Goal: Entertainment & Leisure: Consume media (video, audio)

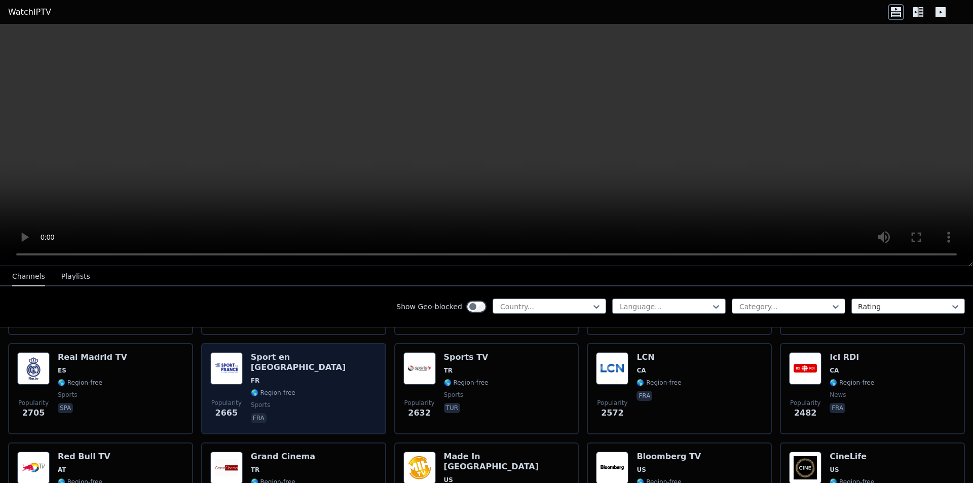
scroll to position [355, 0]
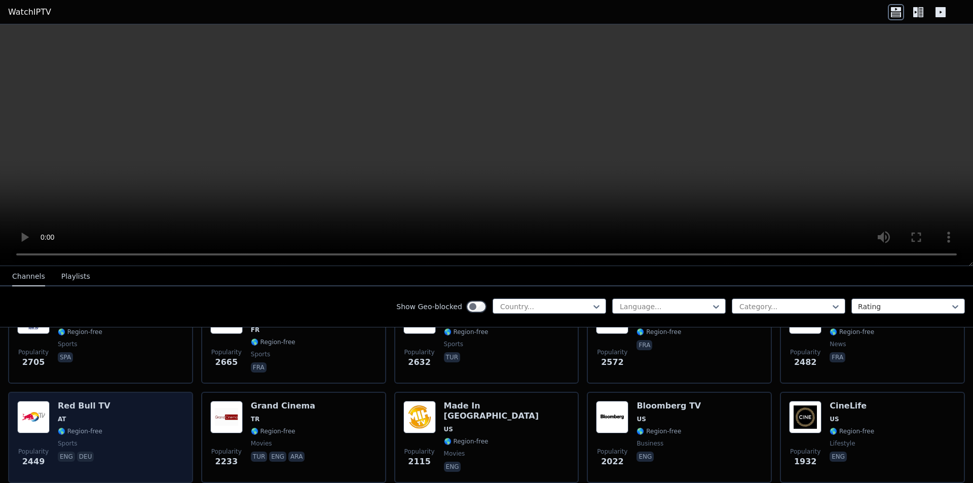
click at [139, 428] on div "Popularity 2449 Red Bull TV AT 🌎 Region-free sports eng deu" at bounding box center [100, 437] width 167 height 73
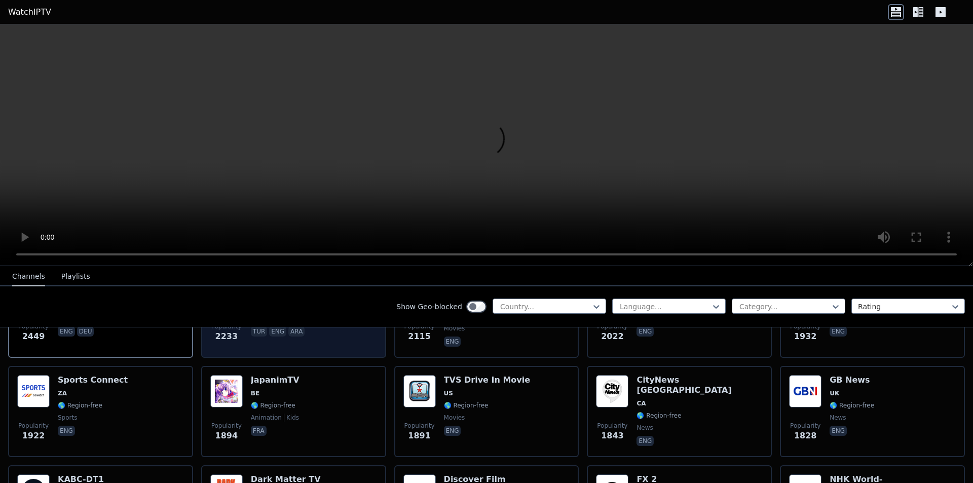
scroll to position [507, 0]
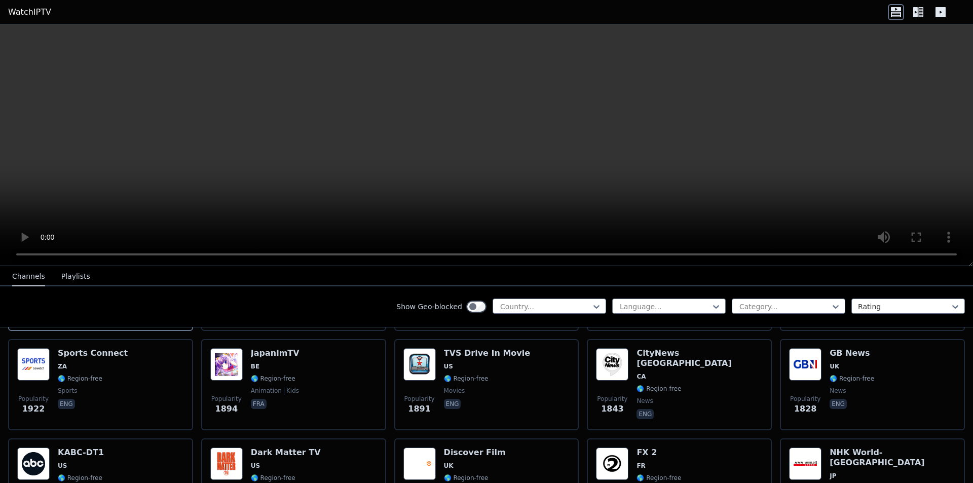
click at [920, 9] on icon at bounding box center [921, 12] width 5 height 10
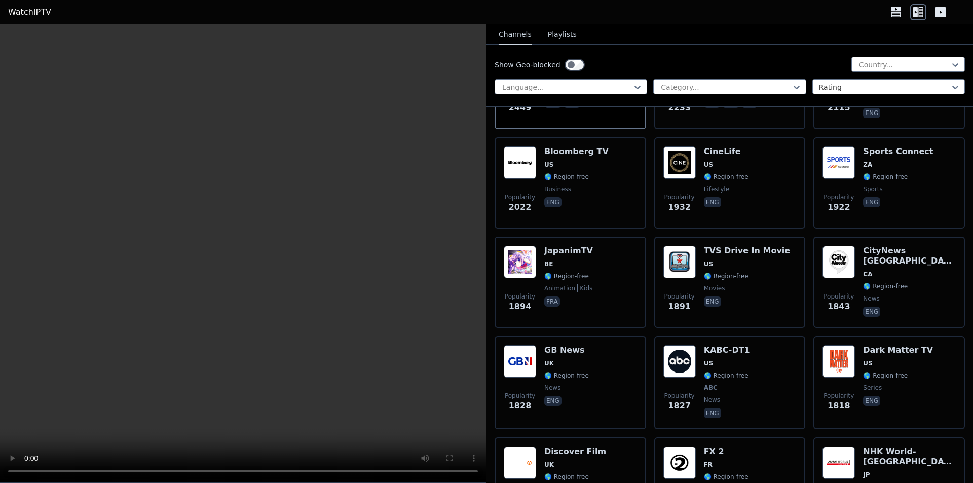
scroll to position [710, 0]
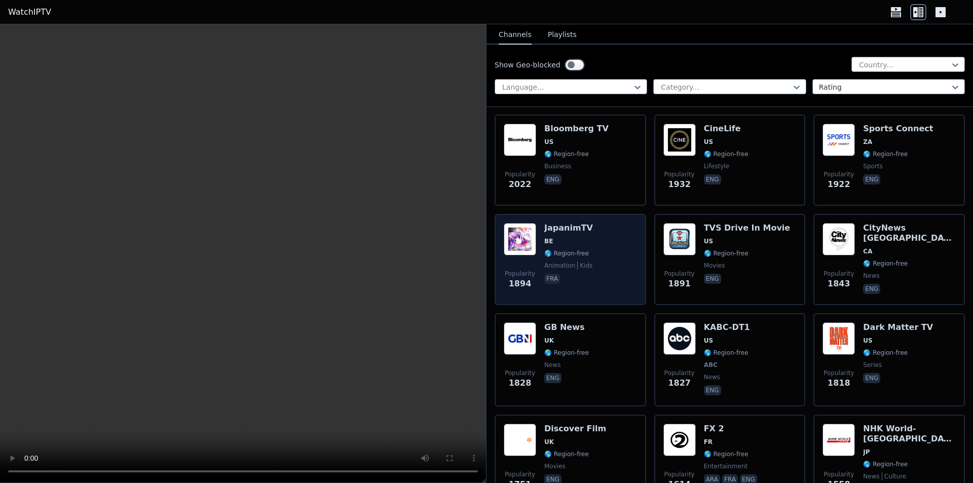
click at [621, 254] on div "Popularity 1894 JapanimTV BE 🌎 Region-free animation kids fra" at bounding box center [570, 259] width 133 height 73
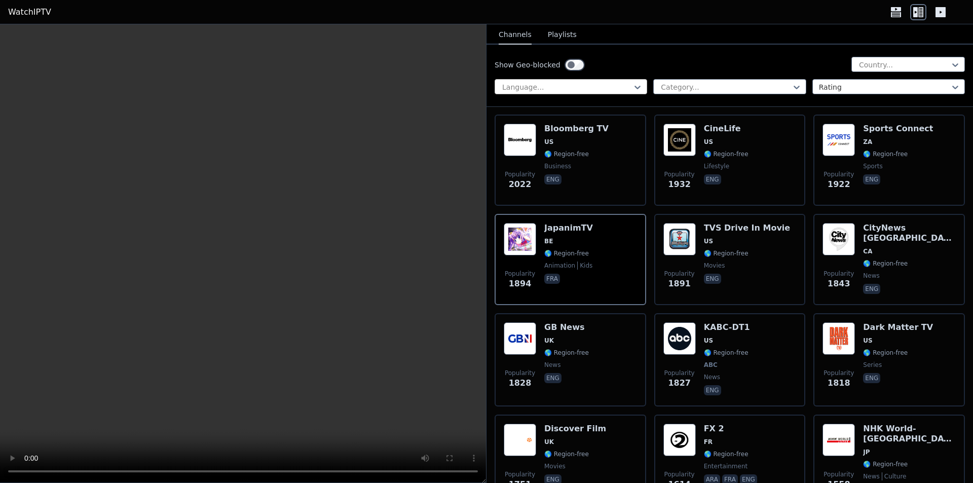
click at [596, 86] on div at bounding box center [566, 87] width 131 height 10
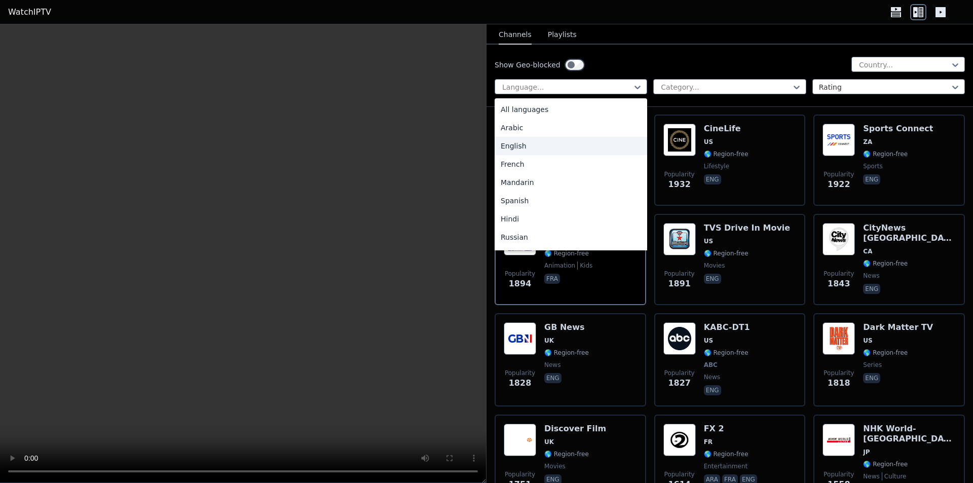
click at [518, 147] on div "English" at bounding box center [571, 146] width 153 height 18
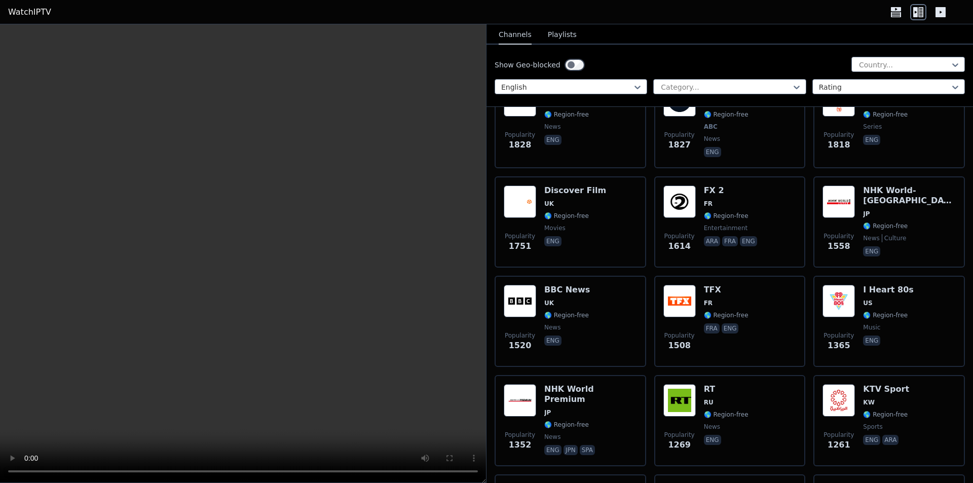
scroll to position [659, 0]
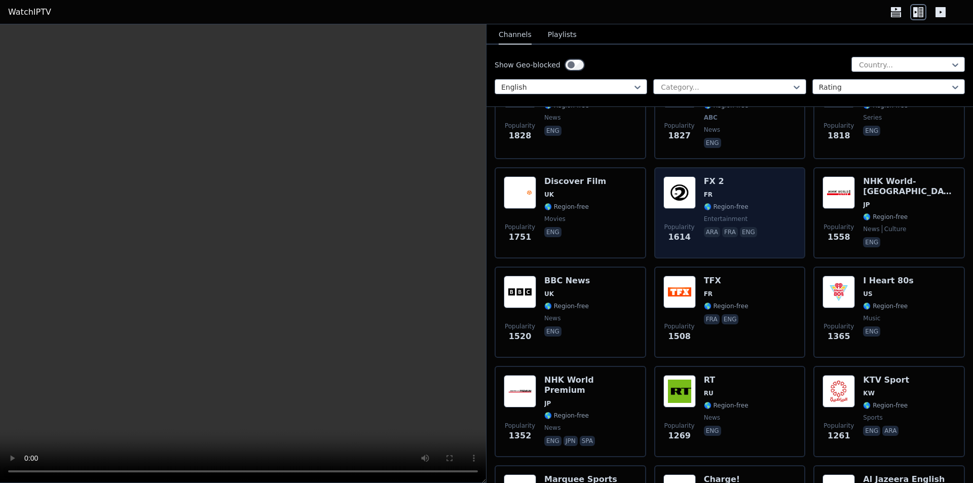
click at [760, 193] on div "Popularity 1614 FX 2 FR 🌎 Region-free entertainment ara fra eng" at bounding box center [730, 212] width 133 height 73
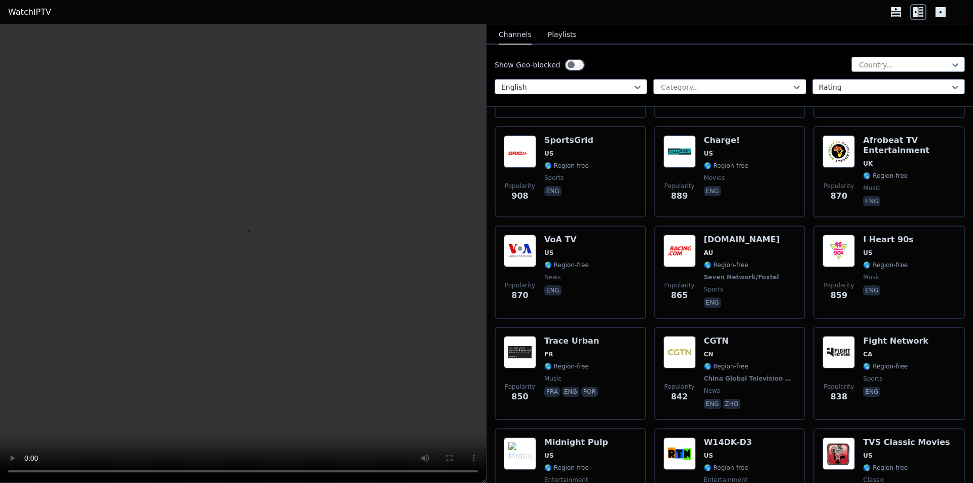
scroll to position [1318, 0]
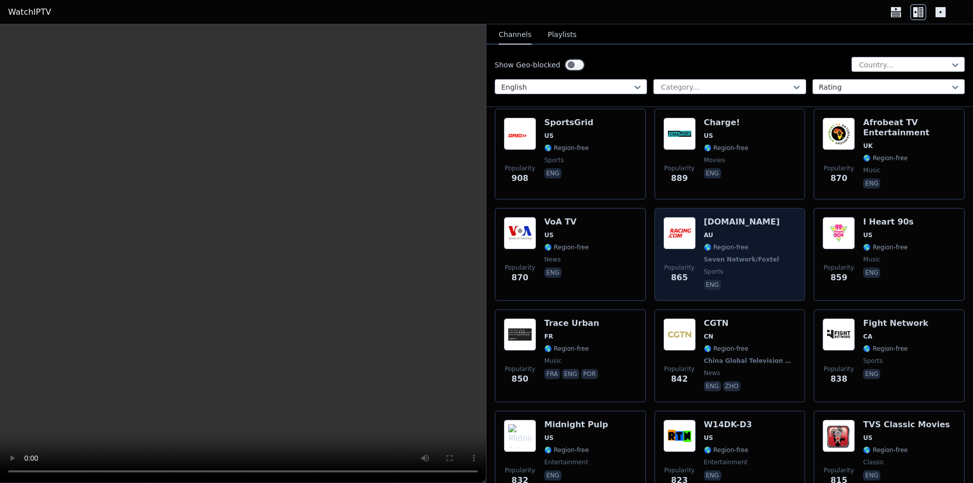
click at [749, 280] on span "eng" at bounding box center [743, 286] width 78 height 12
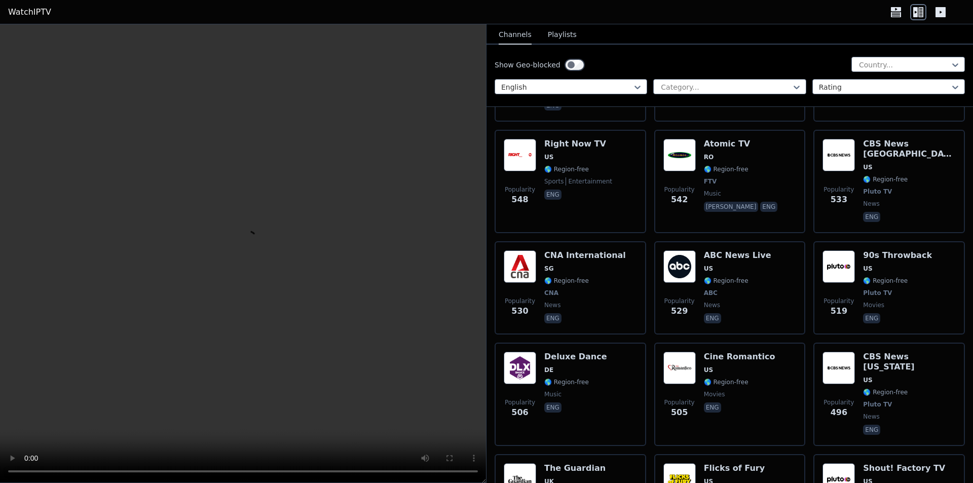
scroll to position [2535, 0]
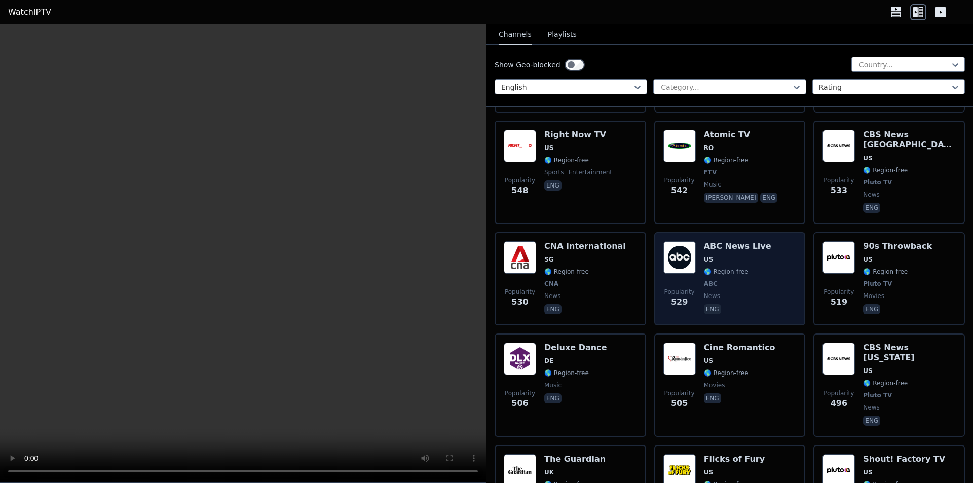
click at [758, 275] on div "Popularity 529 ABC News Live US 🌎 Region-free ABC news eng" at bounding box center [730, 278] width 133 height 75
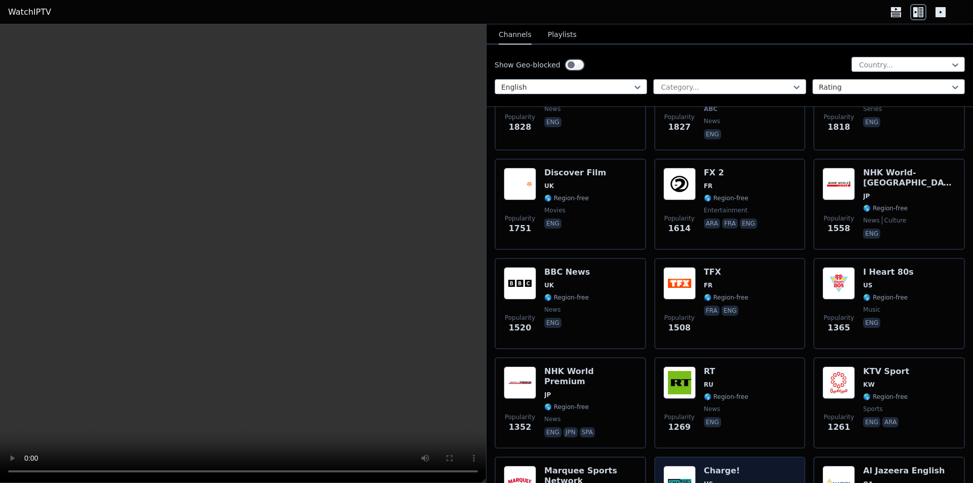
scroll to position [0, 0]
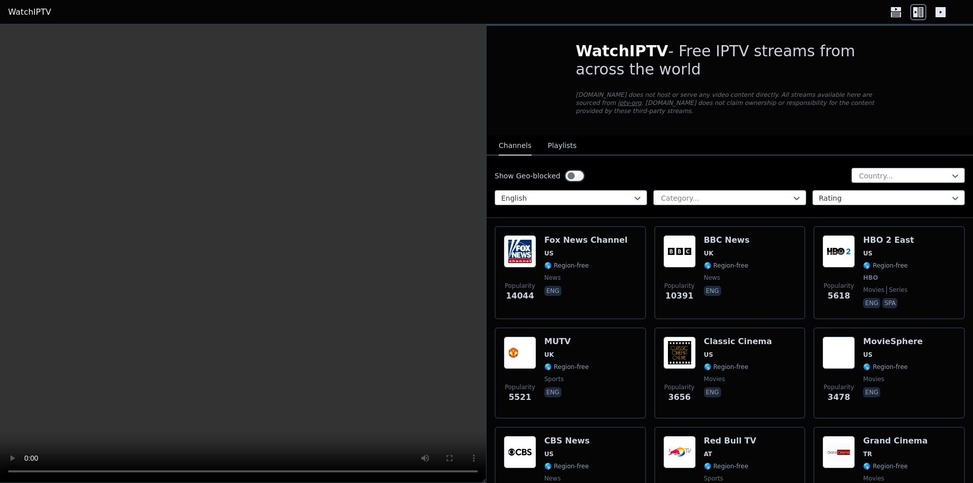
drag, startPoint x: 758, startPoint y: 385, endPoint x: 752, endPoint y: 198, distance: 186.7
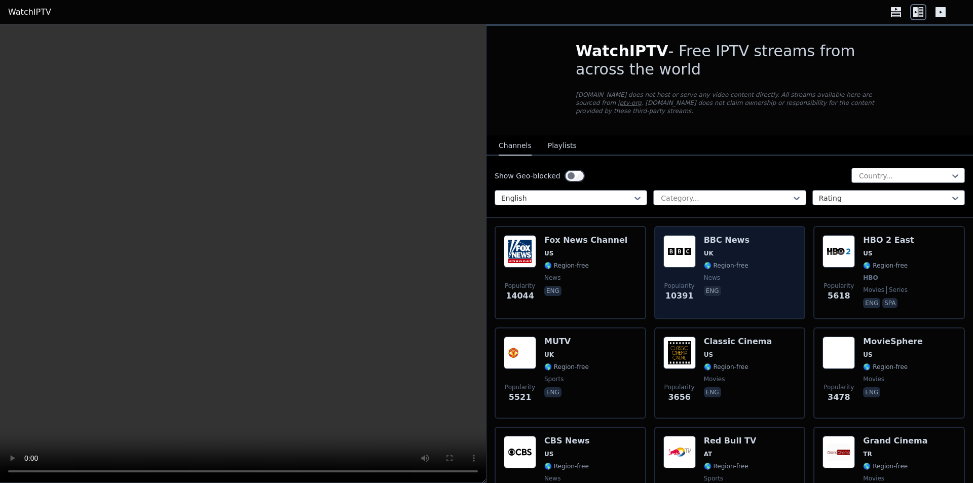
click at [742, 278] on div "Popularity 10391 BBC News UK 🌎 Region-free news eng" at bounding box center [730, 272] width 133 height 75
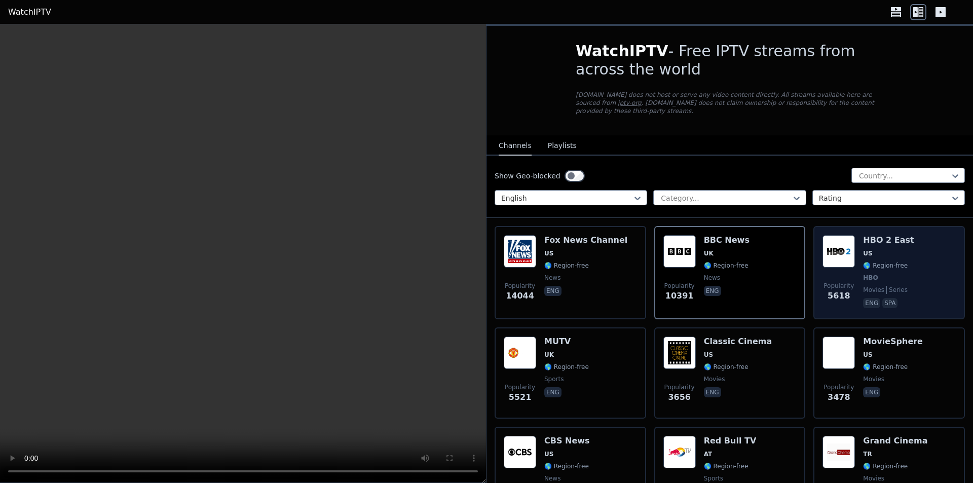
click at [908, 251] on div "Popularity 5618 HBO 2 East US 🌎 Region-free HBO movies series eng spa" at bounding box center [889, 272] width 133 height 75
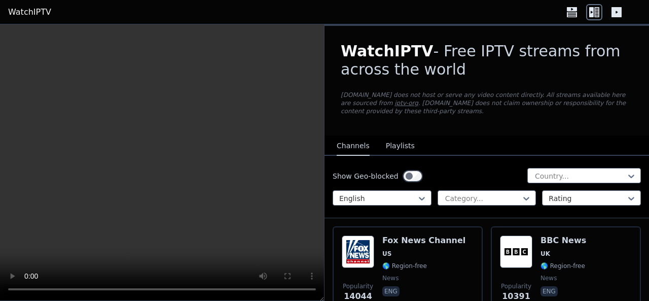
click at [617, 10] on icon at bounding box center [616, 12] width 10 height 10
